Goal: Task Accomplishment & Management: Complete application form

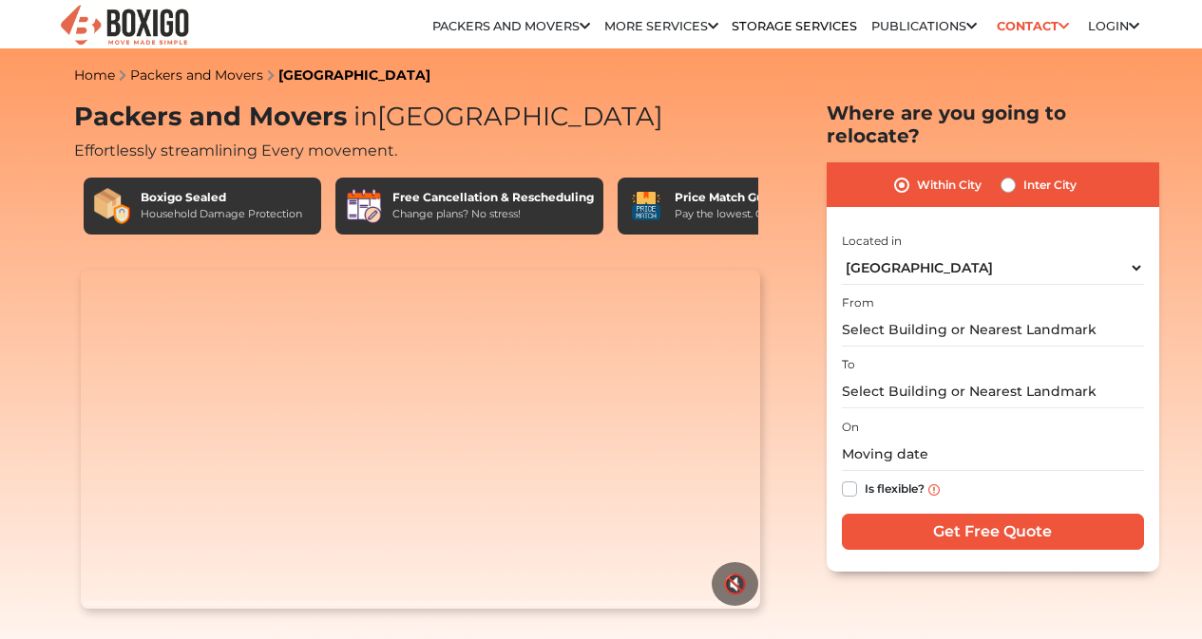
select select "[GEOGRAPHIC_DATA]"
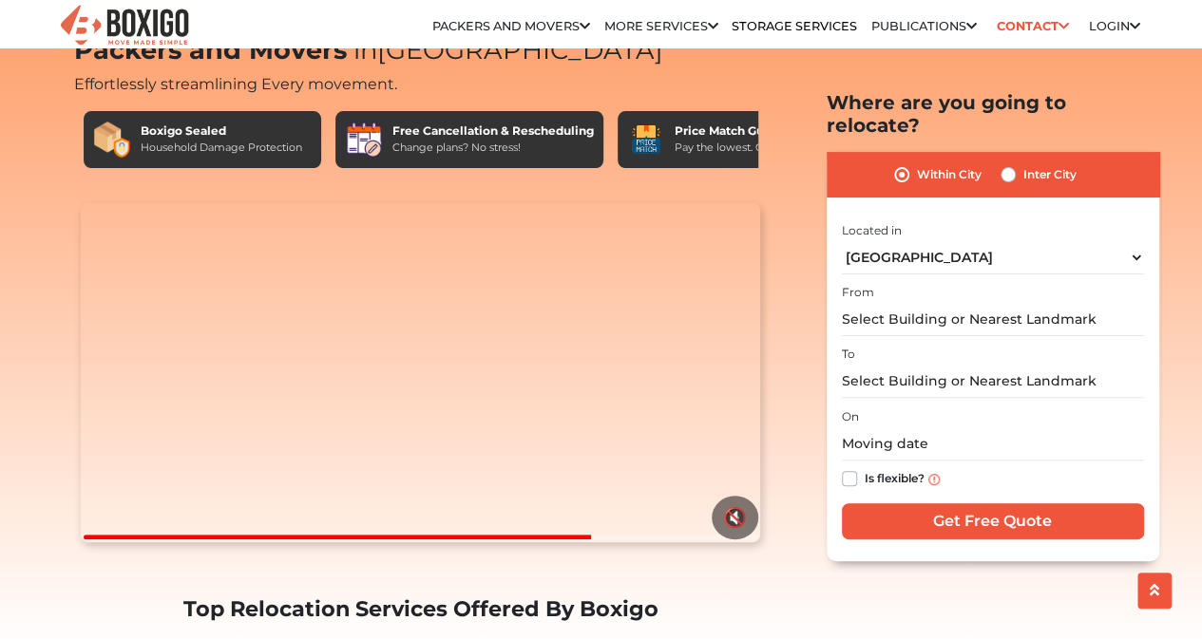
scroll to position [95, 0]
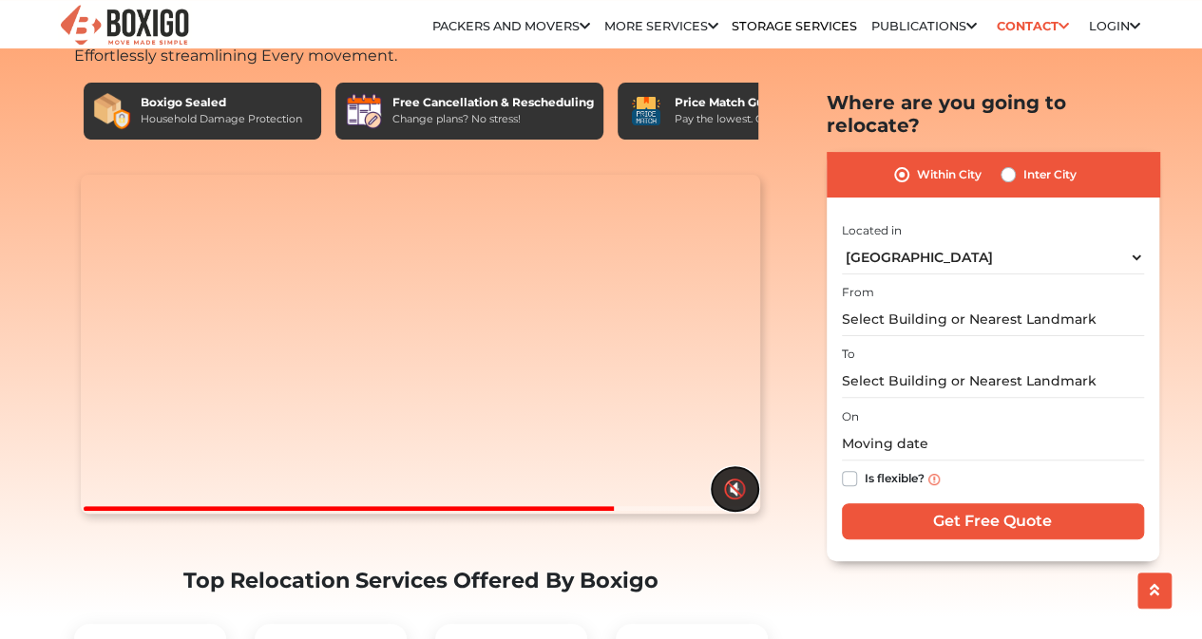
click at [736, 511] on button "🔇" at bounding box center [735, 489] width 47 height 44
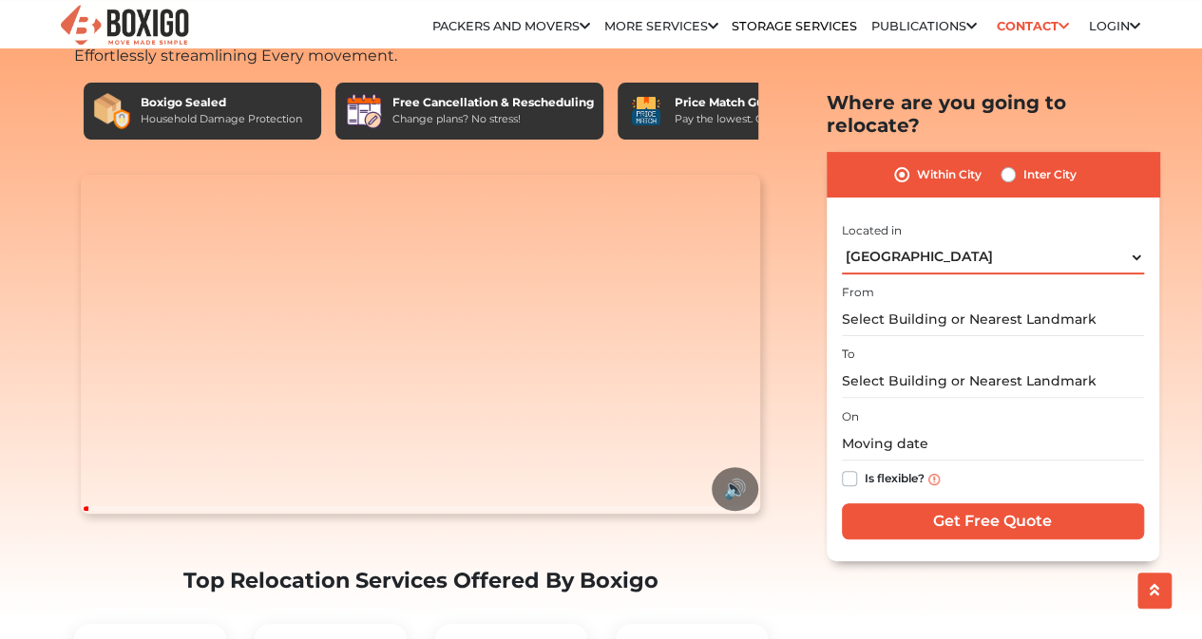
click at [1136, 240] on select "Select City [GEOGRAPHIC_DATA] [GEOGRAPHIC_DATA] [GEOGRAPHIC_DATA] [GEOGRAPHIC_D…" at bounding box center [993, 256] width 302 height 33
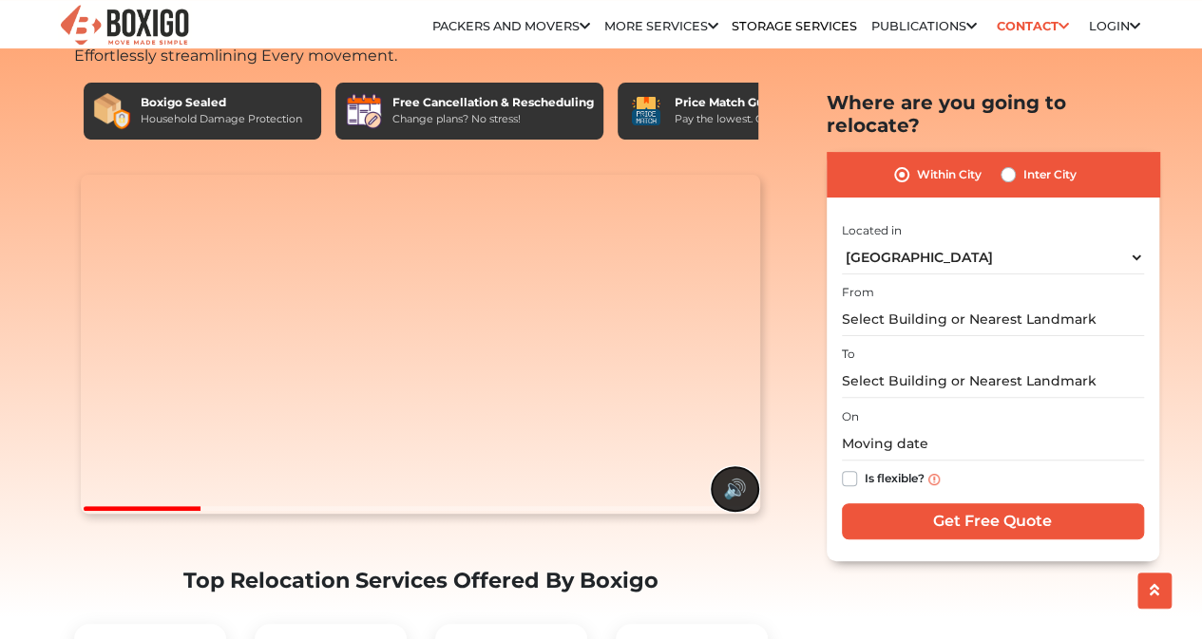
click at [731, 511] on button "🔊" at bounding box center [735, 489] width 47 height 44
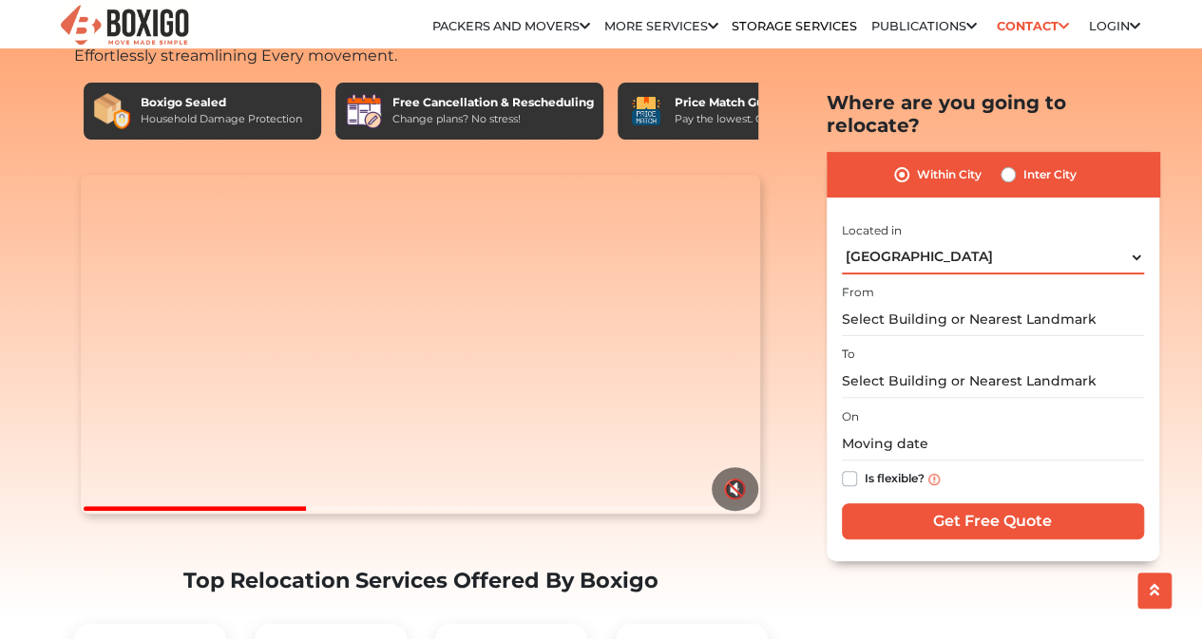
click at [1136, 240] on select "Select City [GEOGRAPHIC_DATA] [GEOGRAPHIC_DATA] [GEOGRAPHIC_DATA] [GEOGRAPHIC_D…" at bounding box center [993, 256] width 302 height 33
click at [1019, 163] on div "Inter City" at bounding box center [1039, 174] width 76 height 23
click at [1026, 163] on label "Inter City" at bounding box center [1049, 174] width 53 height 23
click at [1016, 163] on input "Inter City" at bounding box center [1008, 172] width 15 height 19
radio input "true"
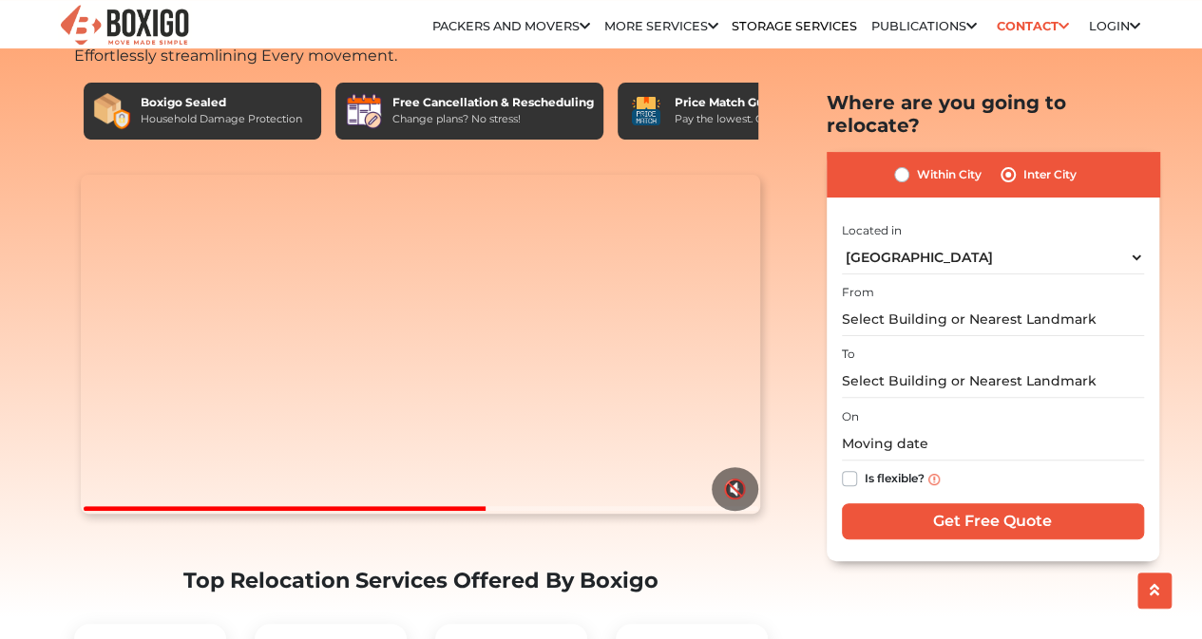
click at [917, 163] on label "Within City" at bounding box center [949, 174] width 65 height 23
click at [909, 163] on input "Within City" at bounding box center [901, 172] width 15 height 19
radio input "true"
click at [1023, 163] on label "Inter City" at bounding box center [1049, 174] width 53 height 23
click at [1008, 163] on input "Inter City" at bounding box center [1008, 172] width 15 height 19
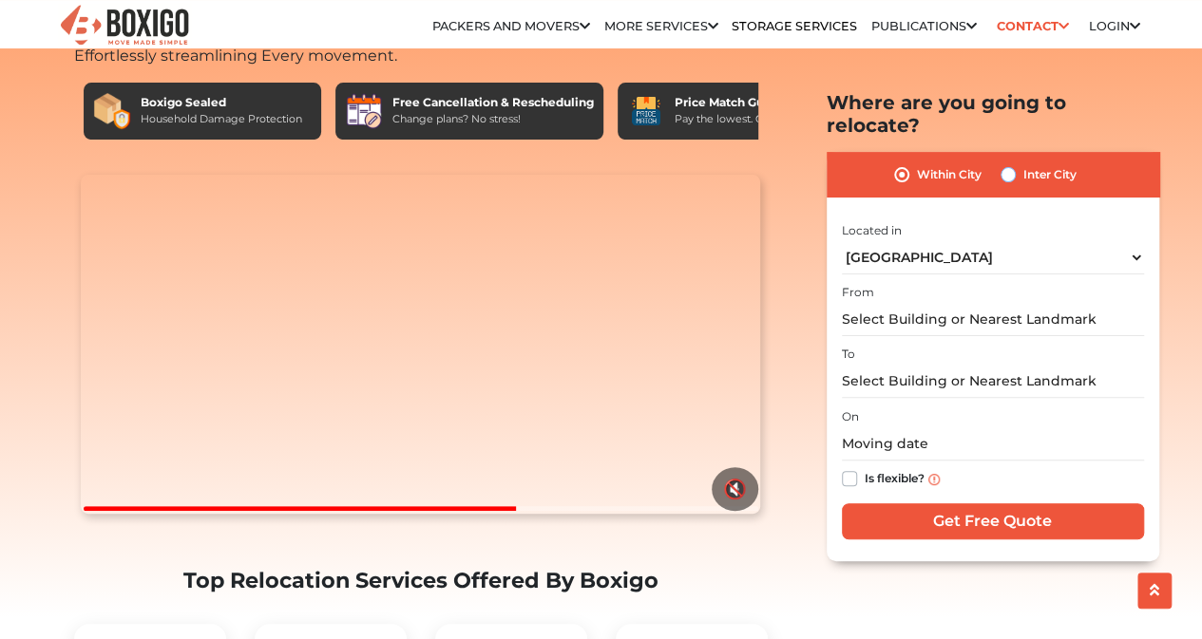
radio input "true"
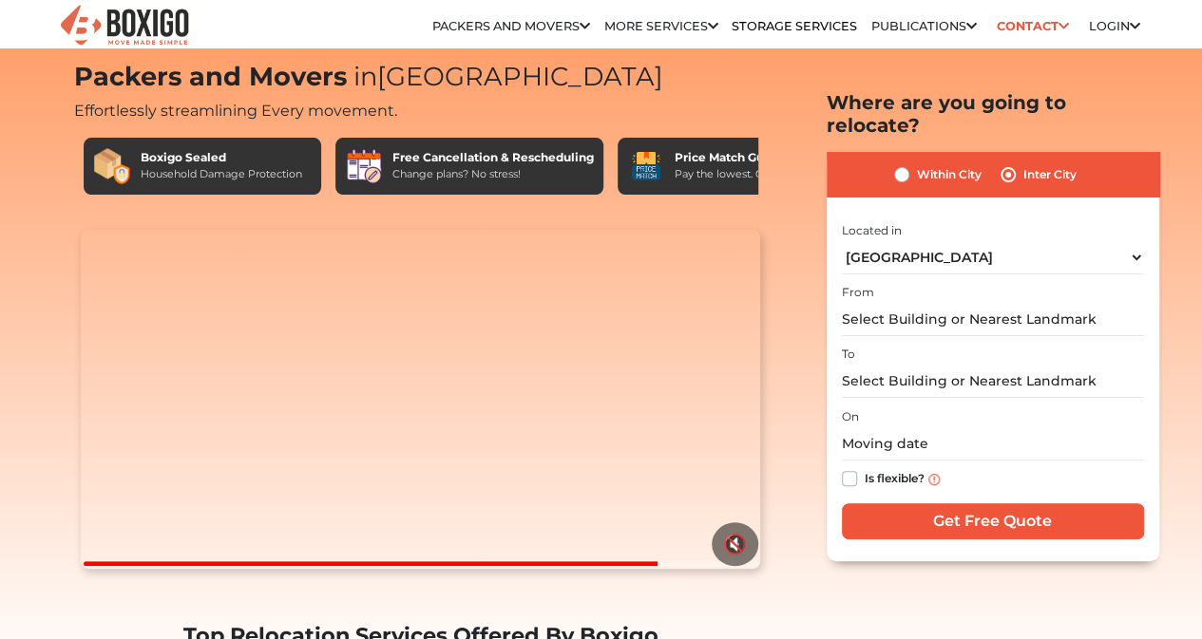
scroll to position [0, 0]
